Goal: Find specific page/section: Find specific page/section

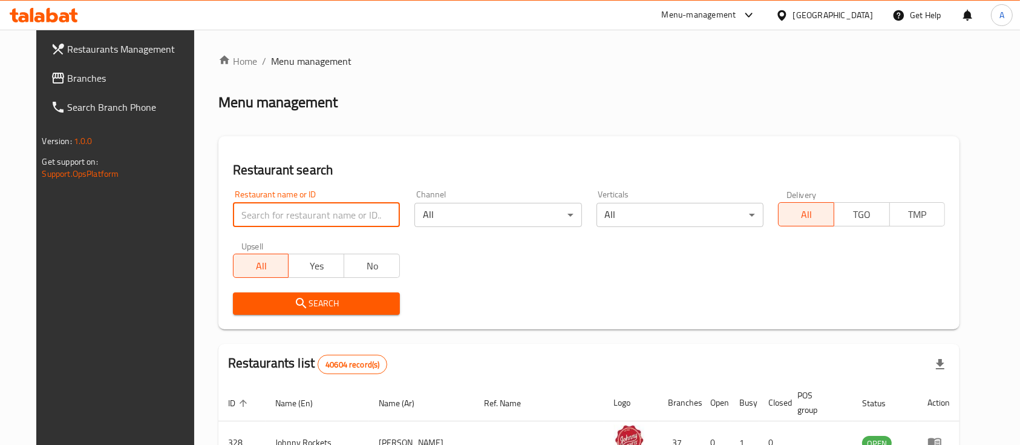
click at [308, 216] on input "search" at bounding box center [316, 215] width 167 height 24
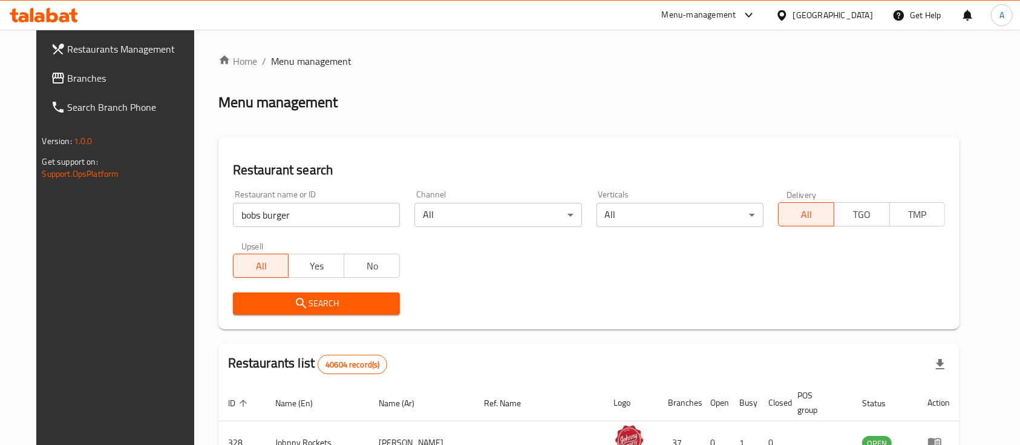
click at [297, 302] on span "Search" at bounding box center [317, 303] width 148 height 15
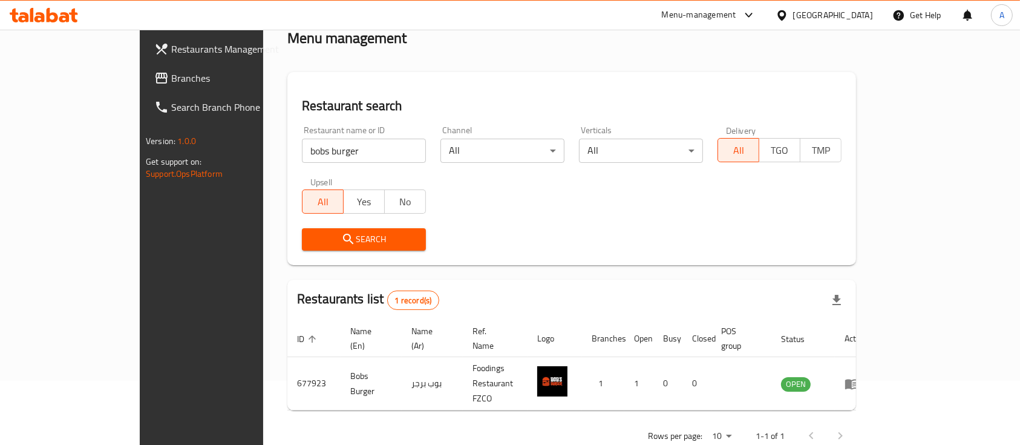
scroll to position [71, 0]
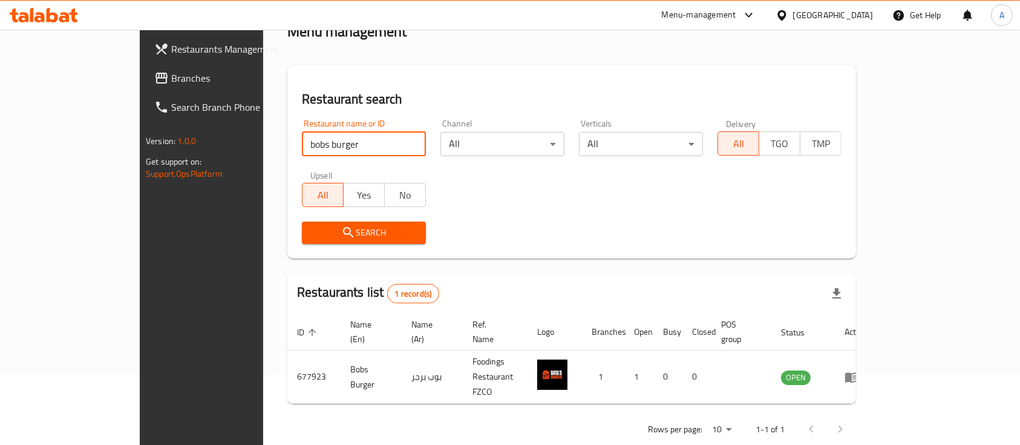
click at [302, 143] on input "bobs burger" at bounding box center [364, 144] width 124 height 24
click at [312, 229] on span "Search" at bounding box center [364, 232] width 105 height 15
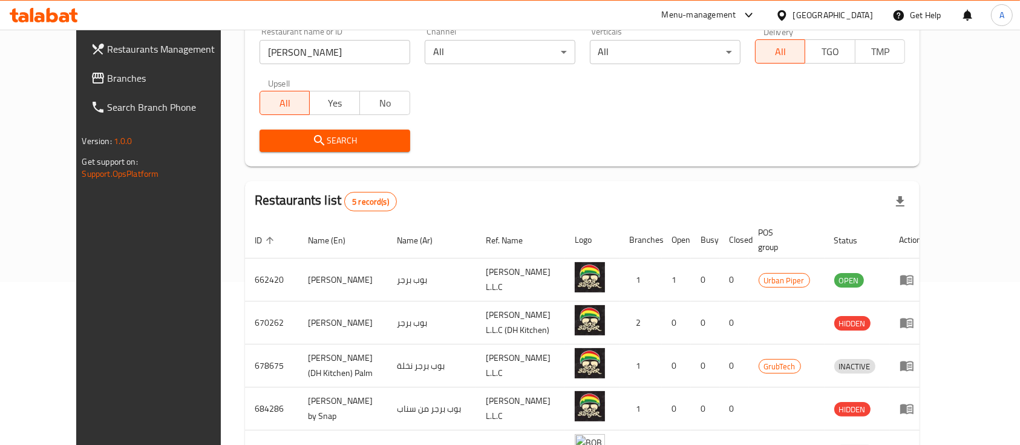
scroll to position [162, 0]
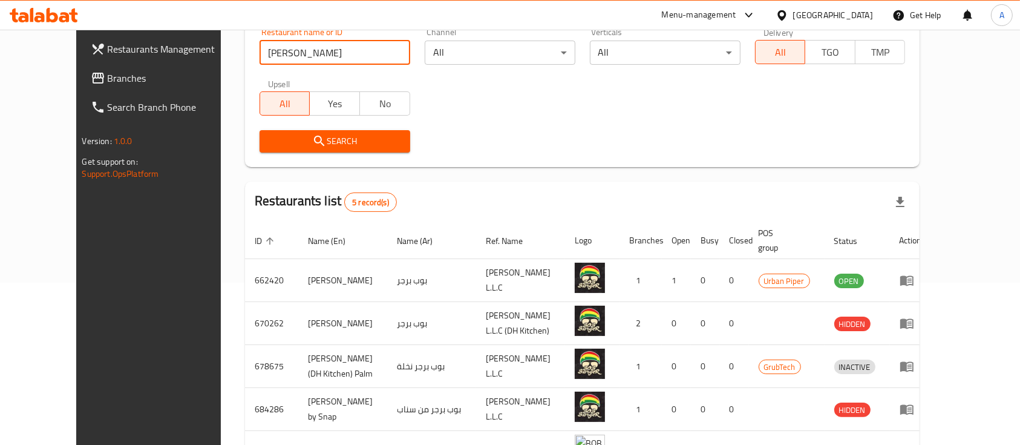
click at [260, 53] on input "[PERSON_NAME]" at bounding box center [335, 53] width 151 height 24
type input "bobs burger"
click at [312, 142] on icon "submit" at bounding box center [319, 141] width 15 height 15
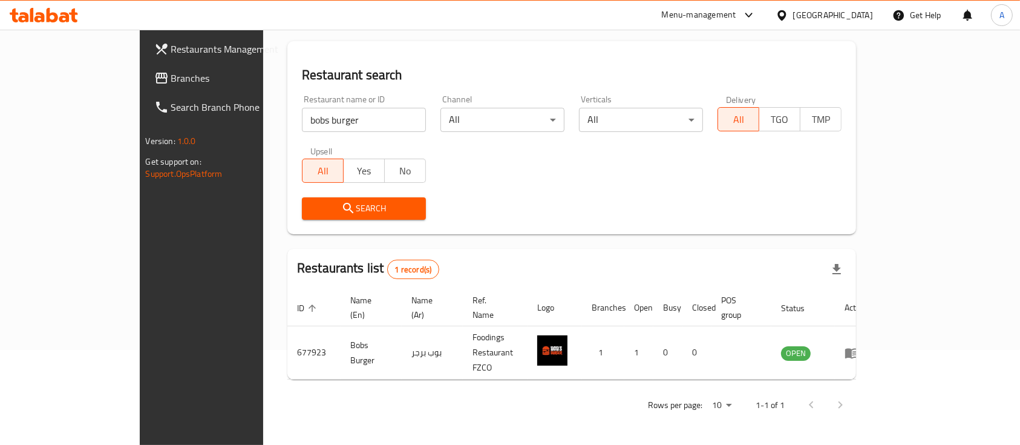
scroll to position [71, 0]
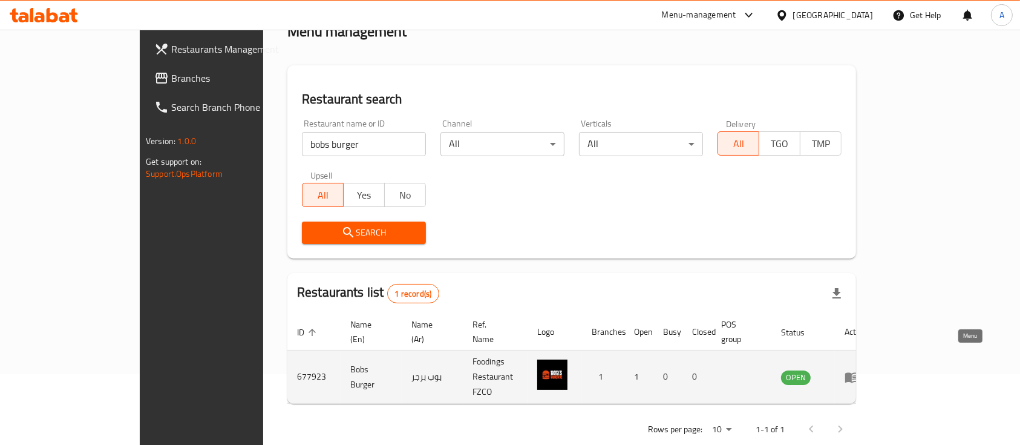
click at [858, 372] on icon "enhanced table" at bounding box center [851, 377] width 13 height 10
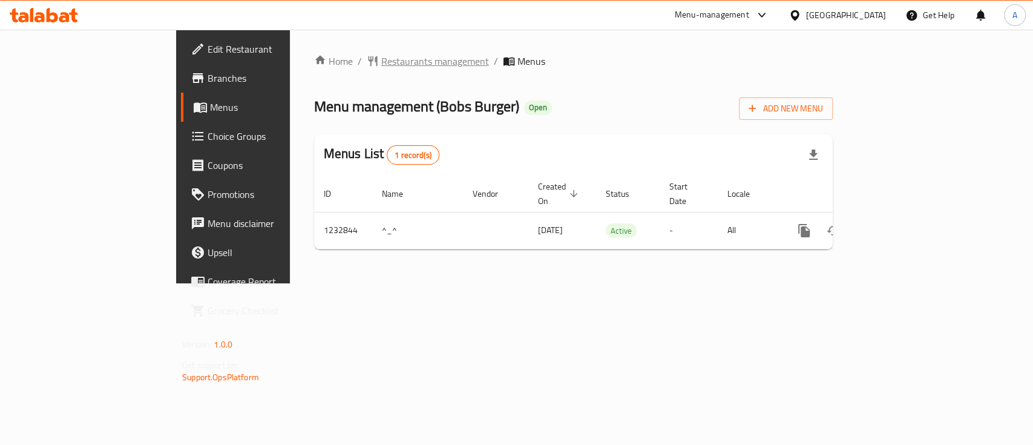
click at [381, 60] on span "Restaurants management" at bounding box center [435, 61] width 108 height 15
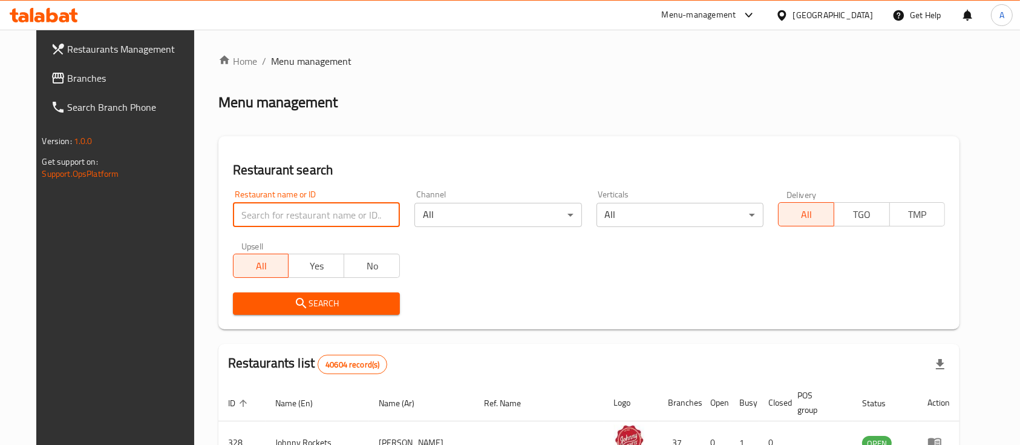
click at [298, 212] on input "search" at bounding box center [316, 215] width 167 height 24
type input "bobs burger"
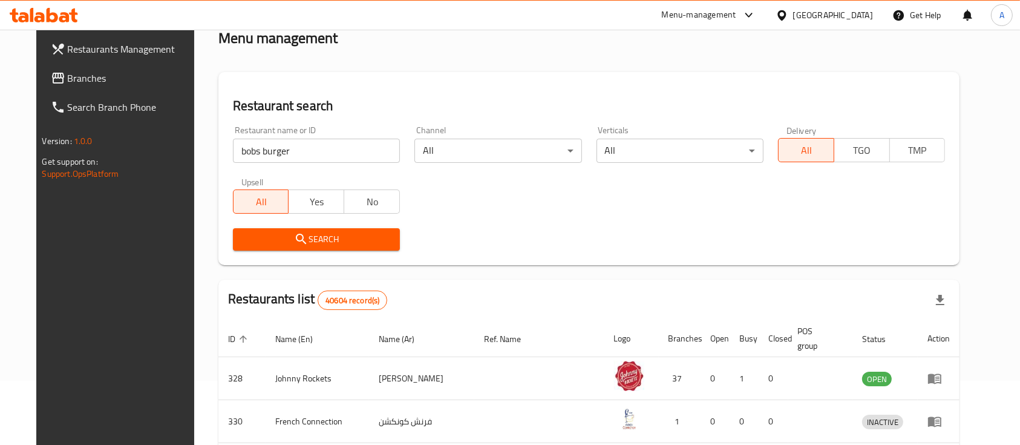
scroll to position [107, 0]
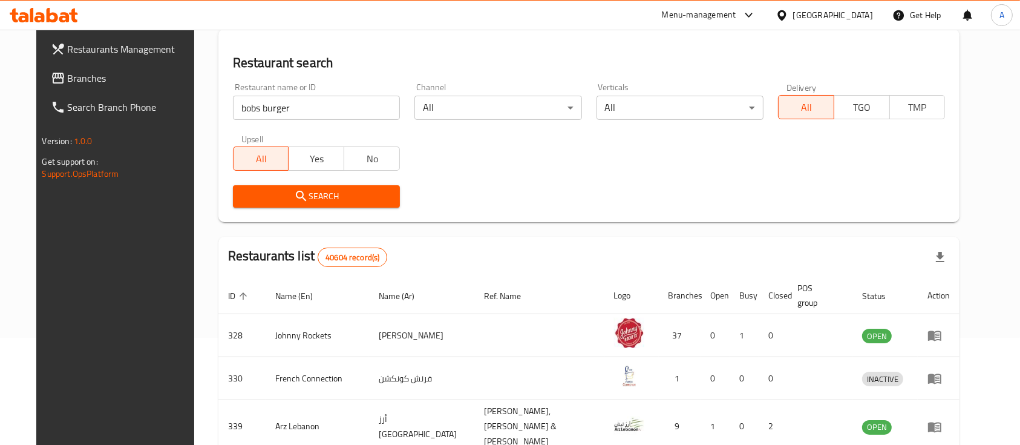
click at [331, 186] on button "Search" at bounding box center [316, 196] width 167 height 22
